Goal: Information Seeking & Learning: Find specific page/section

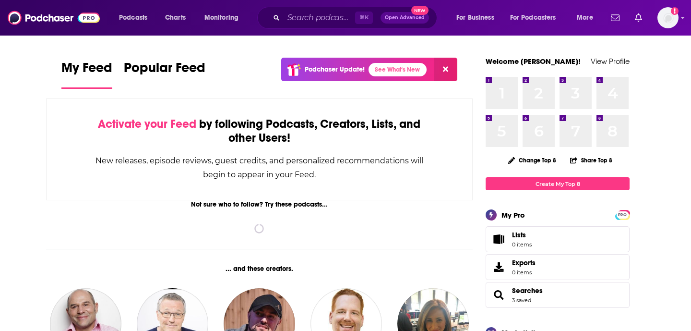
click at [679, 19] on div "Podcasts Charts Monitoring ⌘ K Open Advanced New For Business For Podcasters Mo…" at bounding box center [345, 18] width 691 height 36
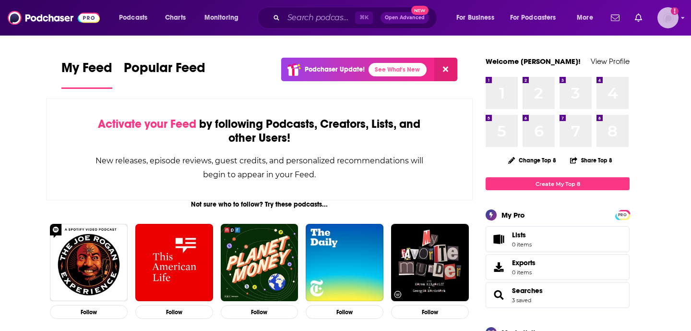
click at [671, 17] on img "Logged in as rodee83" at bounding box center [668, 17] width 21 height 21
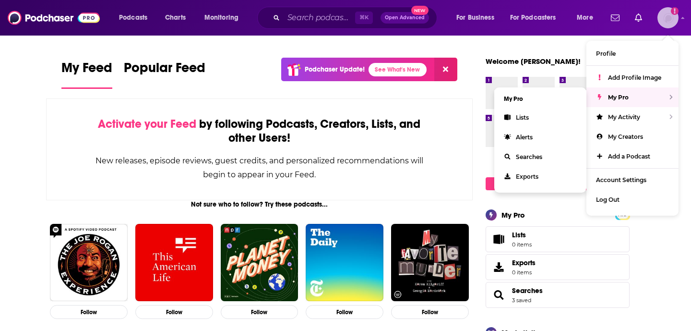
click at [664, 97] on div "My Pro" at bounding box center [633, 97] width 92 height 20
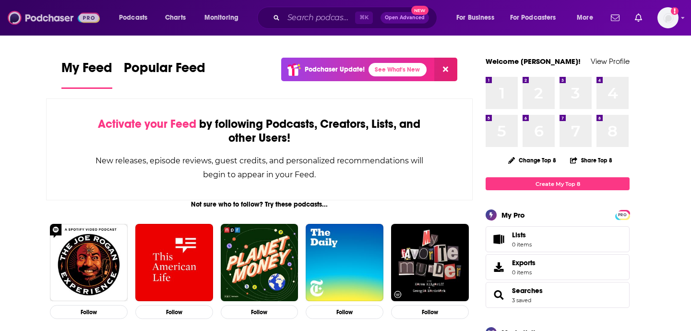
click at [80, 15] on img at bounding box center [54, 18] width 92 height 18
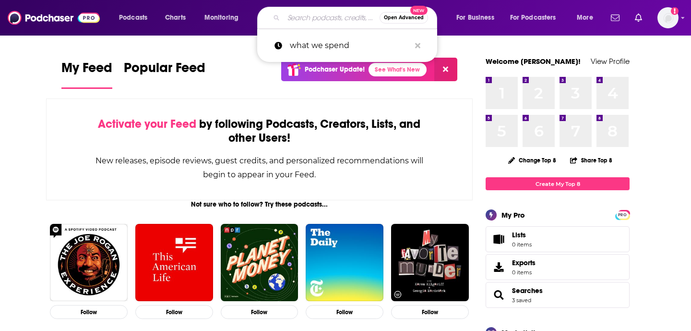
click at [316, 22] on input "Search podcasts, credits, & more..." at bounding box center [332, 17] width 96 height 15
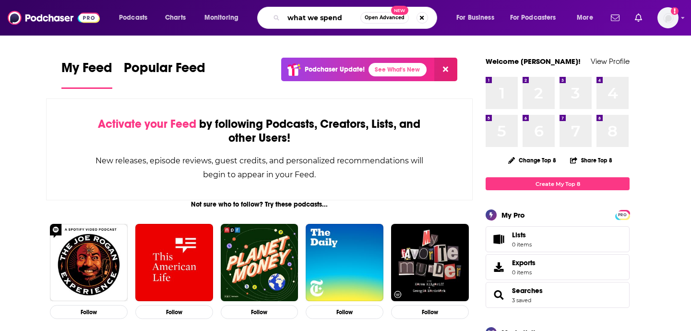
type input "what we spend"
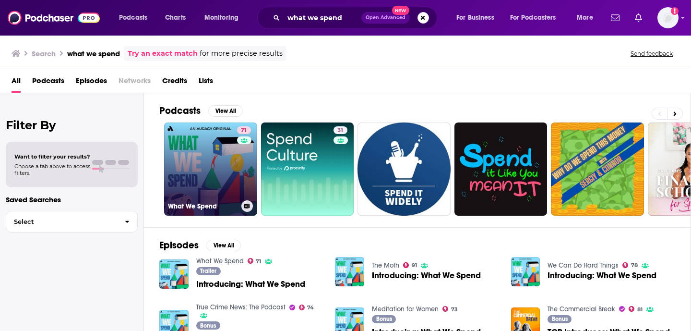
click at [221, 153] on link "71 What We Spend" at bounding box center [210, 168] width 93 height 93
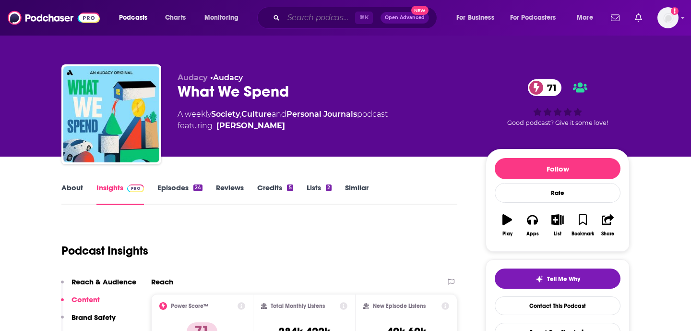
click at [311, 20] on input "Search podcasts, credits, & more..." at bounding box center [320, 17] width 72 height 15
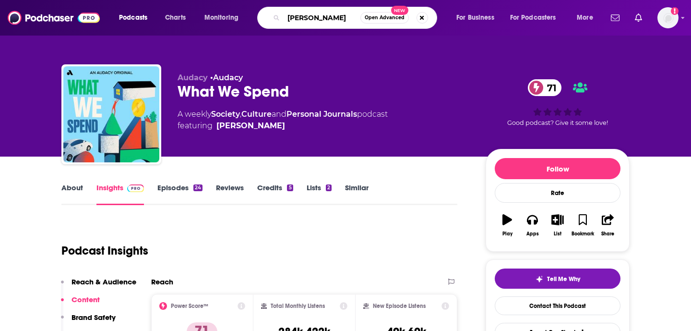
type input "[PERSON_NAME]"
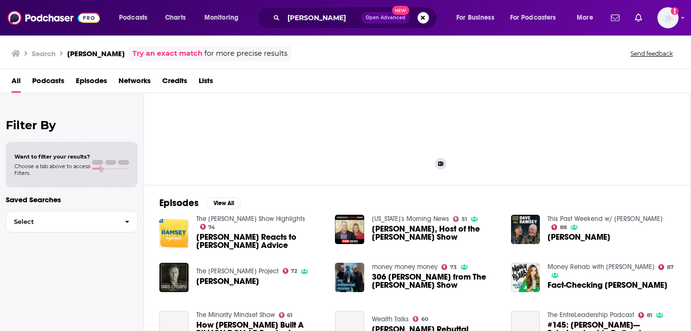
scroll to position [43, 0]
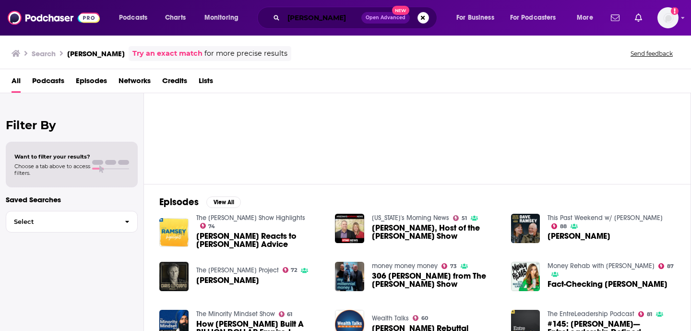
click at [309, 14] on input "[PERSON_NAME]" at bounding box center [323, 17] width 78 height 15
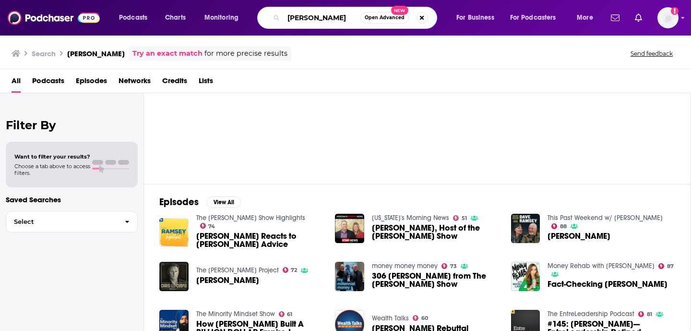
click at [309, 14] on input "[PERSON_NAME]" at bounding box center [322, 17] width 77 height 15
type input "[PERSON_NAME]"
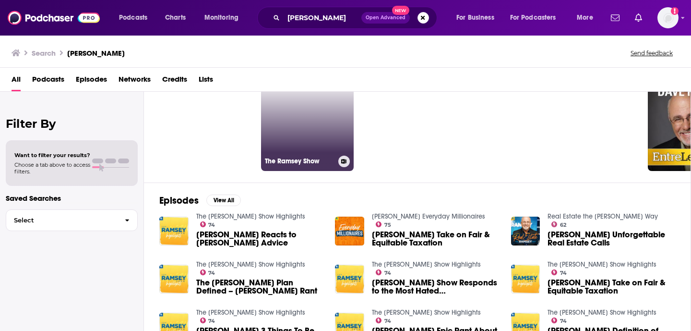
click at [294, 126] on link "97 The [PERSON_NAME] Show" at bounding box center [307, 124] width 93 height 93
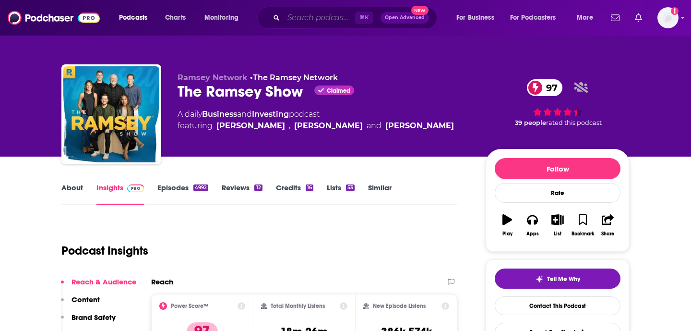
click at [313, 17] on input "Search podcasts, credits, & more..." at bounding box center [320, 17] width 72 height 15
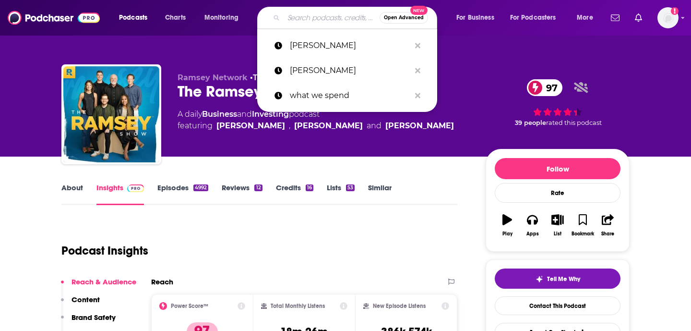
click at [407, 20] on span "Open Advanced" at bounding box center [404, 17] width 40 height 5
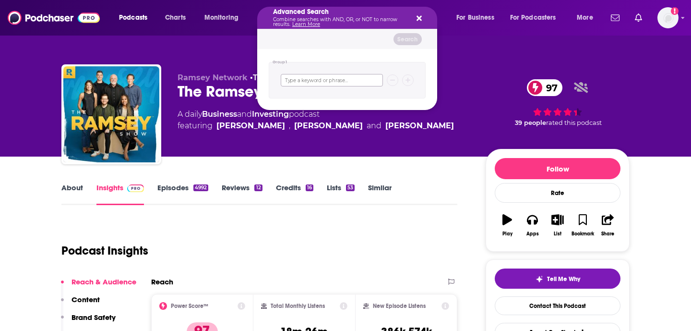
click at [320, 82] on input "Search podcasts, credits, & more..." at bounding box center [332, 80] width 102 height 12
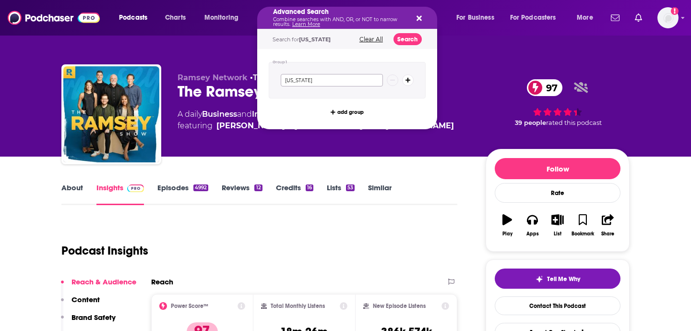
type input "[US_STATE]"
click at [409, 79] on button "Search podcasts, credits, & more..." at bounding box center [408, 80] width 12 height 12
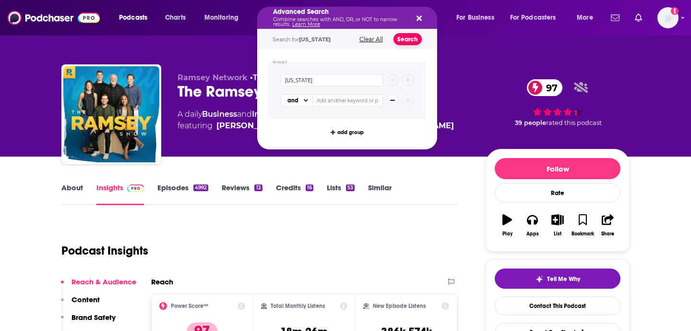
click at [407, 42] on button "Search" at bounding box center [408, 39] width 28 height 12
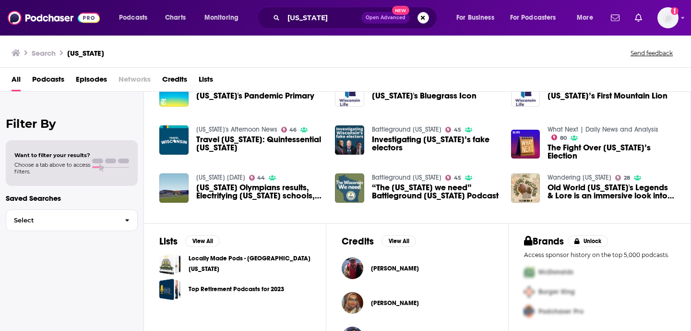
scroll to position [211, 0]
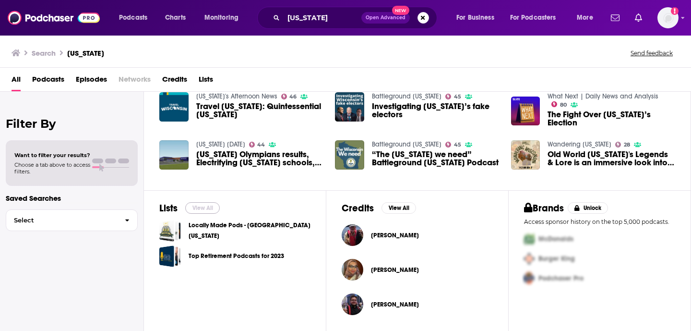
click at [210, 210] on button "View All" at bounding box center [202, 208] width 35 height 12
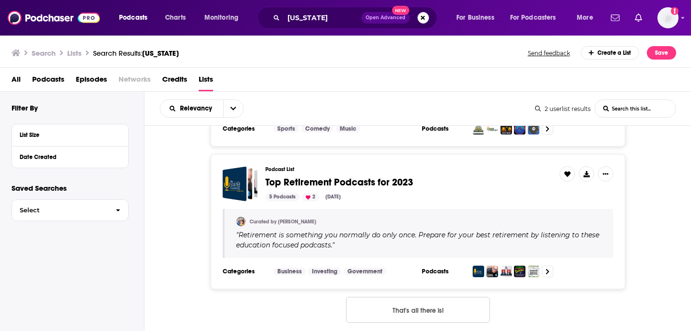
scroll to position [128, 0]
